Goal: Check status

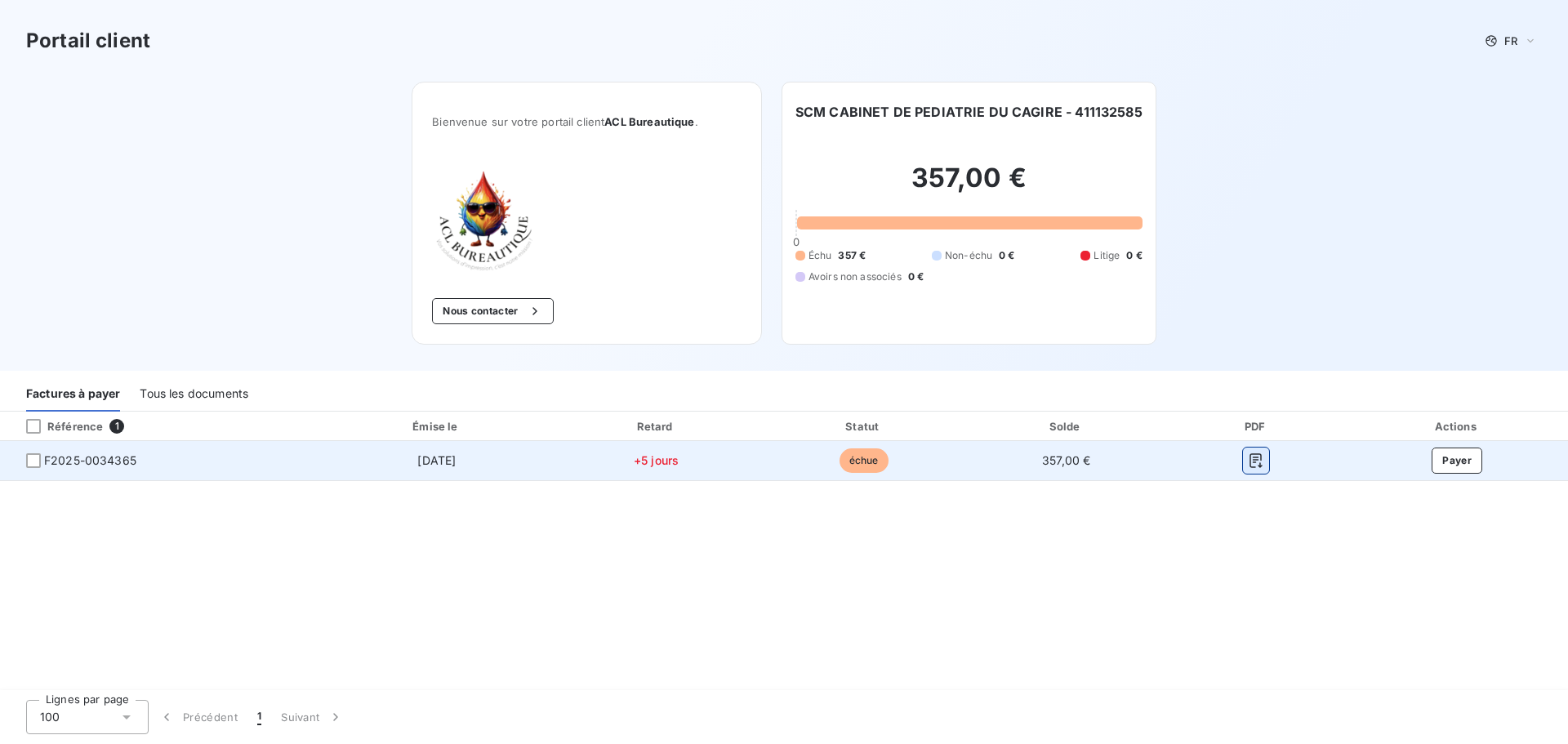
click at [1251, 457] on icon "button" at bounding box center [1256, 460] width 16 height 16
